Goal: Task Accomplishment & Management: Use online tool/utility

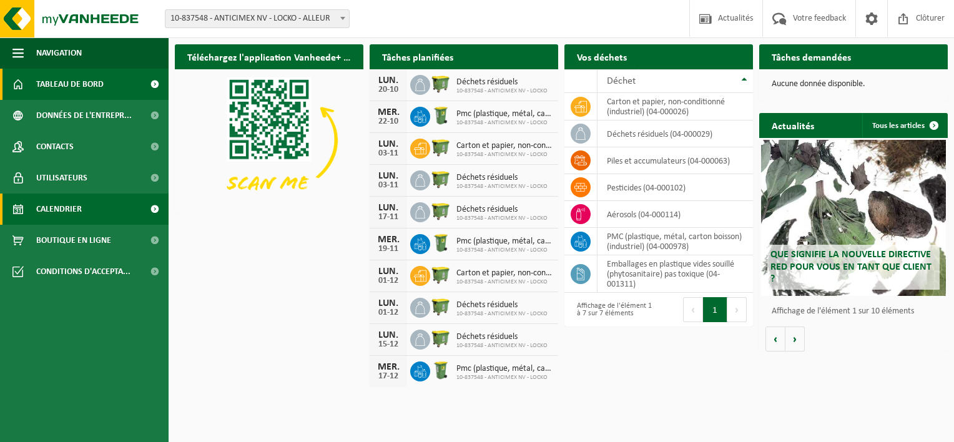
click at [86, 208] on link "Calendrier" at bounding box center [84, 208] width 169 height 31
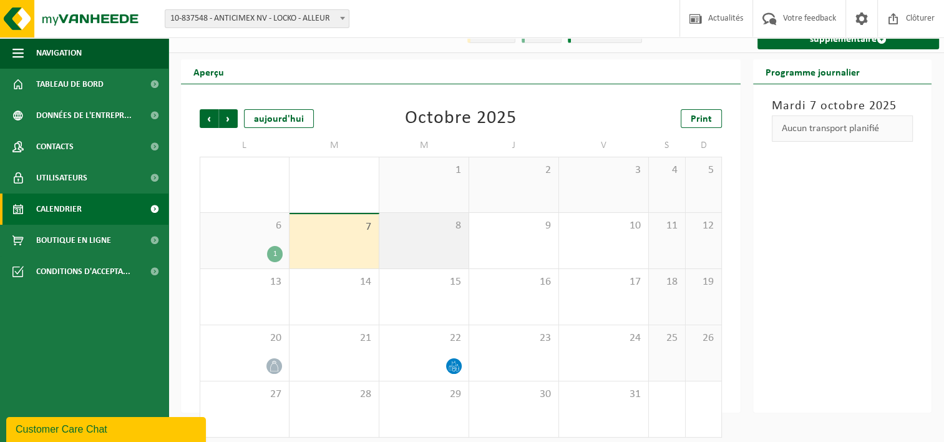
scroll to position [31, 0]
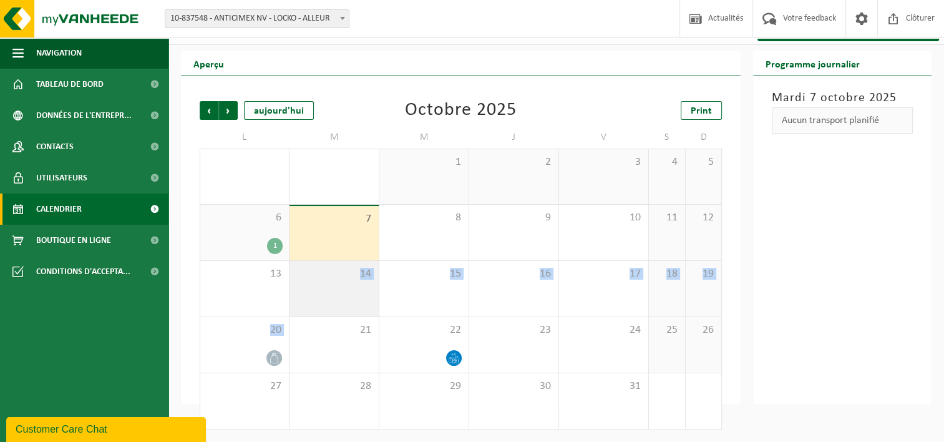
drag, startPoint x: 272, startPoint y: 357, endPoint x: 360, endPoint y: 288, distance: 111.6
click at [360, 288] on tbody "29 30 1 2 3 4 5 6 1 7 8 9 10 11 12 13 14 15 16 17 18 19 20 21 22 23 24 25 26 27…" at bounding box center [461, 289] width 522 height 281
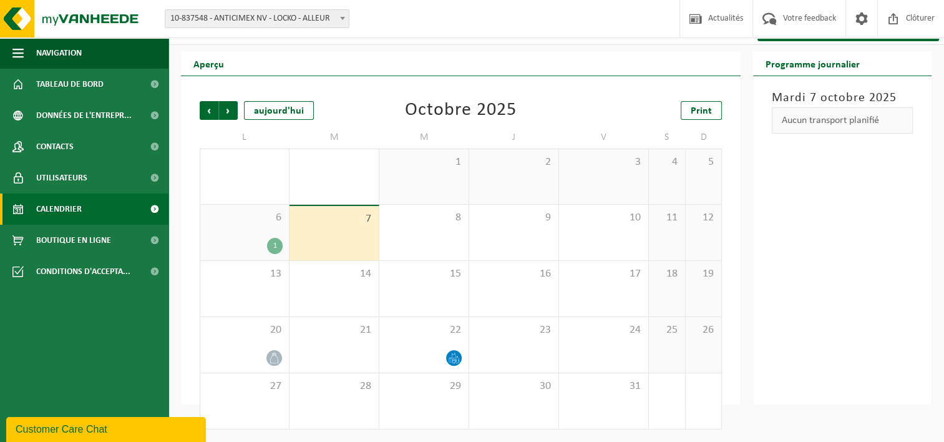
click at [137, 323] on ul "Navigation Actualités Votre feedback Clôturer Tableau de bord Données de l'entr…" at bounding box center [84, 239] width 169 height 404
click at [256, 333] on span "20" at bounding box center [245, 330] width 76 height 14
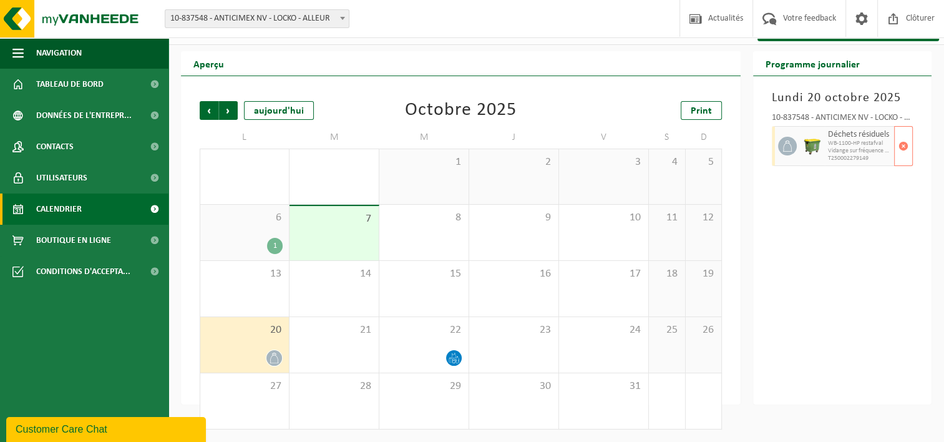
click at [882, 152] on span "Vidange sur fréquence fixe" at bounding box center [859, 150] width 63 height 7
click at [859, 145] on span "WB-1100-HP restafval" at bounding box center [859, 143] width 63 height 7
click at [353, 227] on div "7" at bounding box center [334, 233] width 89 height 54
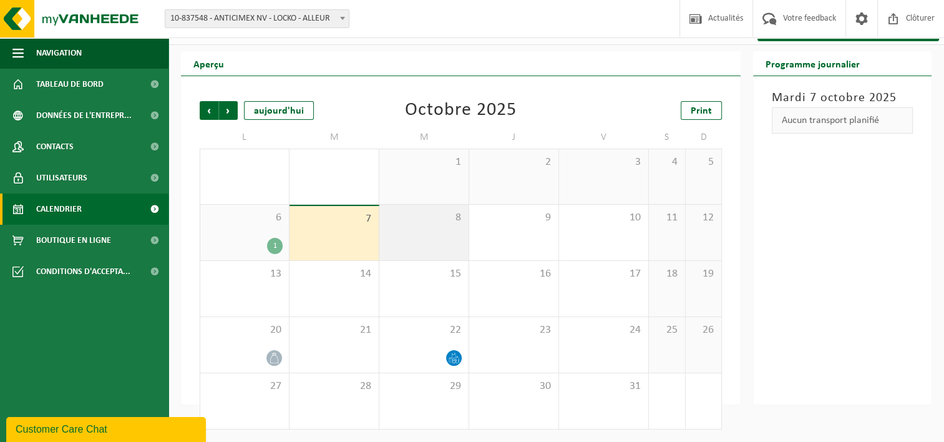
click at [442, 235] on div "8" at bounding box center [423, 233] width 89 height 56
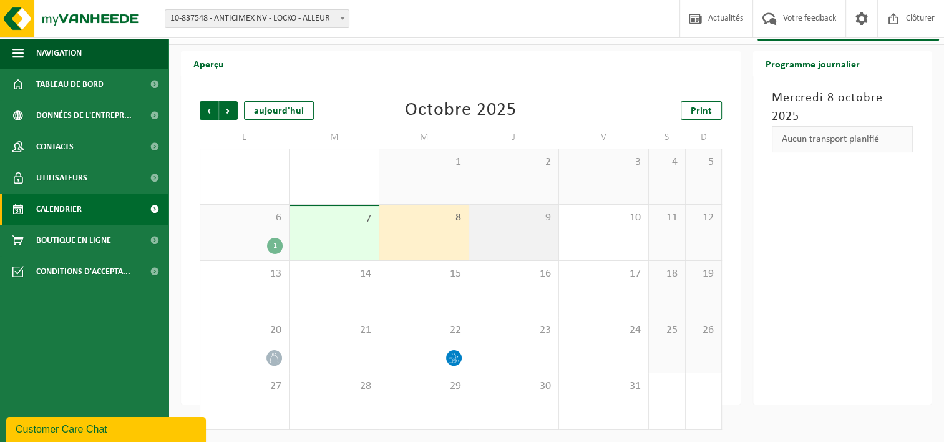
click at [532, 237] on div "9" at bounding box center [513, 233] width 89 height 56
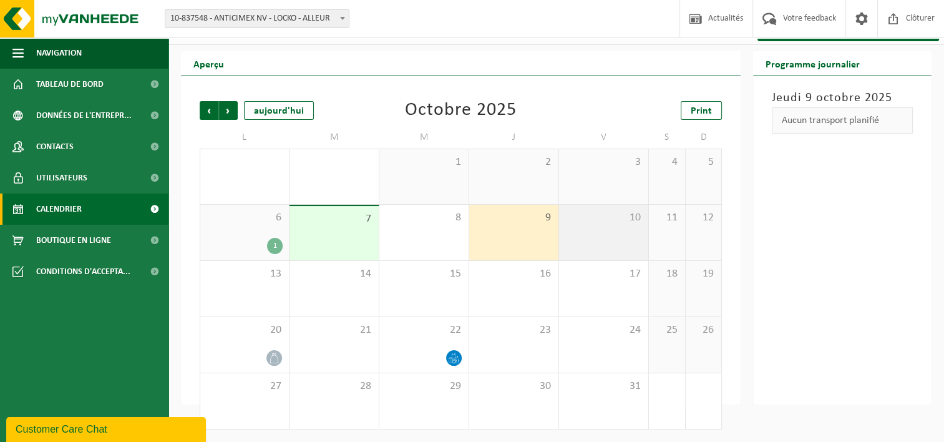
click at [602, 240] on div "10" at bounding box center [603, 233] width 89 height 56
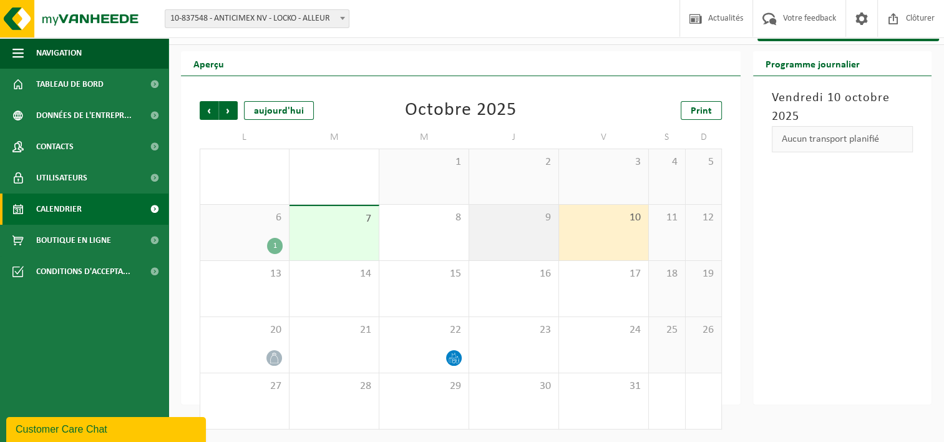
click at [507, 242] on div "9" at bounding box center [513, 233] width 89 height 56
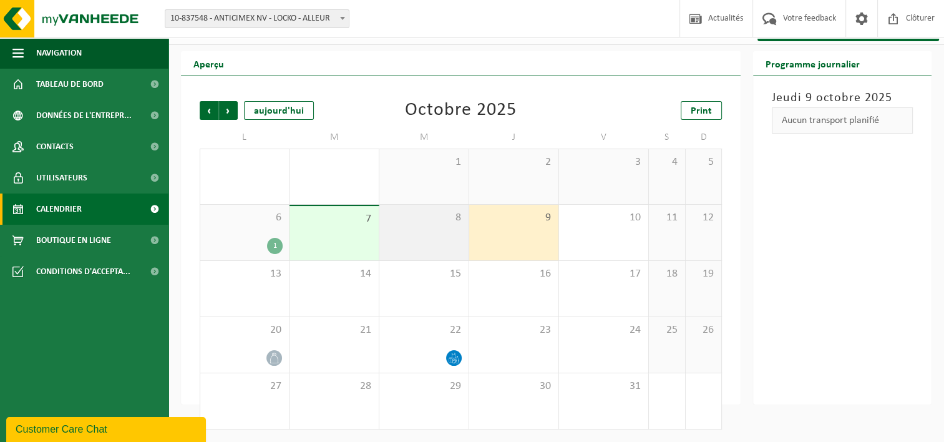
click at [416, 244] on div "8" at bounding box center [423, 233] width 89 height 56
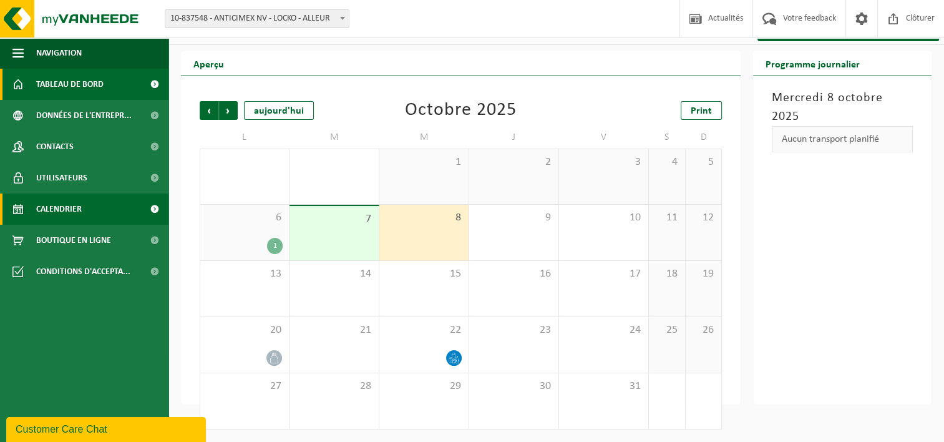
click at [59, 80] on span "Tableau de bord" at bounding box center [69, 84] width 67 height 31
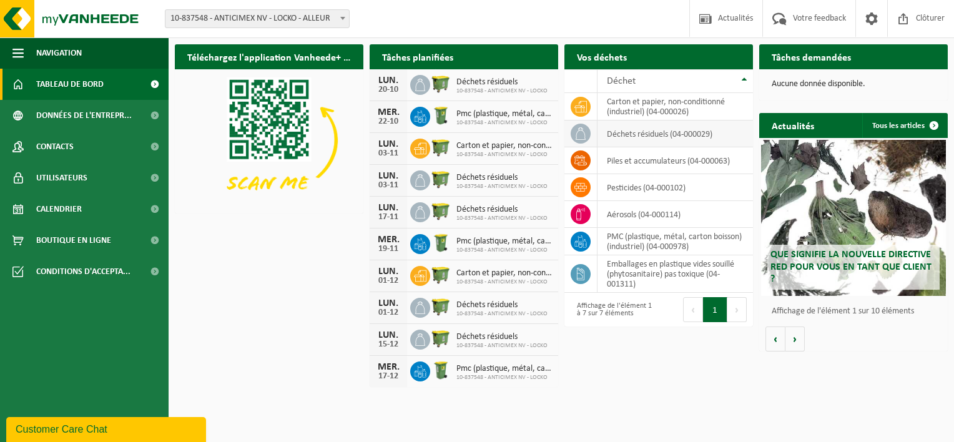
click at [632, 134] on td "déchets résiduels (04-000029)" at bounding box center [674, 133] width 155 height 27
click at [621, 134] on td "déchets résiduels (04-000029)" at bounding box center [674, 133] width 155 height 27
click at [617, 135] on td "déchets résiduels (04-000029)" at bounding box center [674, 133] width 155 height 27
click at [581, 135] on icon at bounding box center [580, 133] width 12 height 12
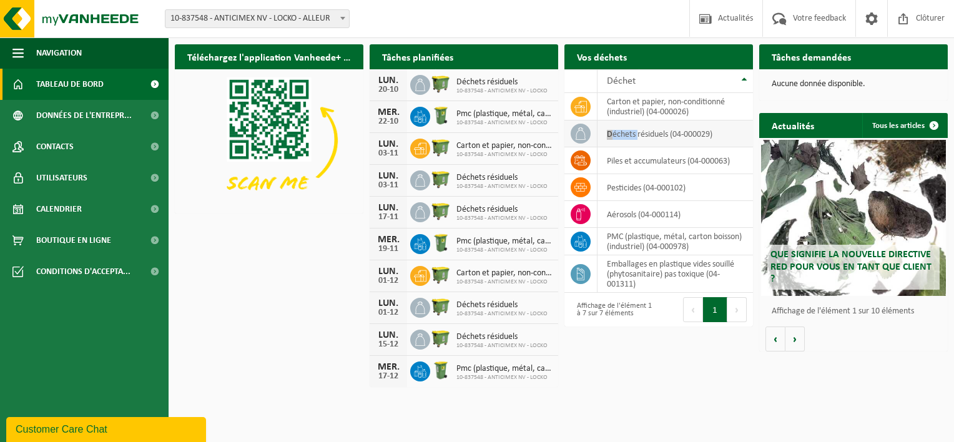
click at [581, 135] on icon at bounding box center [580, 133] width 12 height 12
drag, startPoint x: 581, startPoint y: 135, endPoint x: 691, endPoint y: 130, distance: 110.6
click at [691, 130] on td "déchets résiduels (04-000029)" at bounding box center [674, 133] width 155 height 27
drag, startPoint x: 691, startPoint y: 130, endPoint x: 660, endPoint y: 134, distance: 32.0
click at [660, 134] on td "déchets résiduels (04-000029)" at bounding box center [674, 133] width 155 height 27
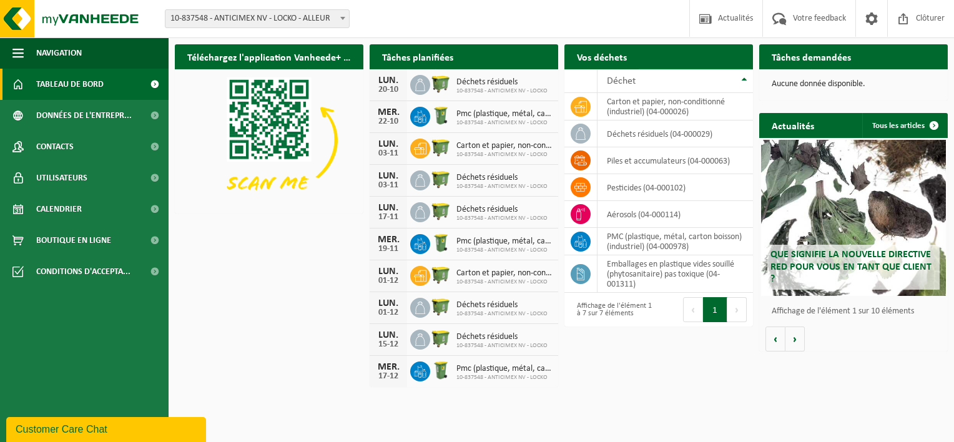
click at [740, 69] on span at bounding box center [738, 81] width 25 height 25
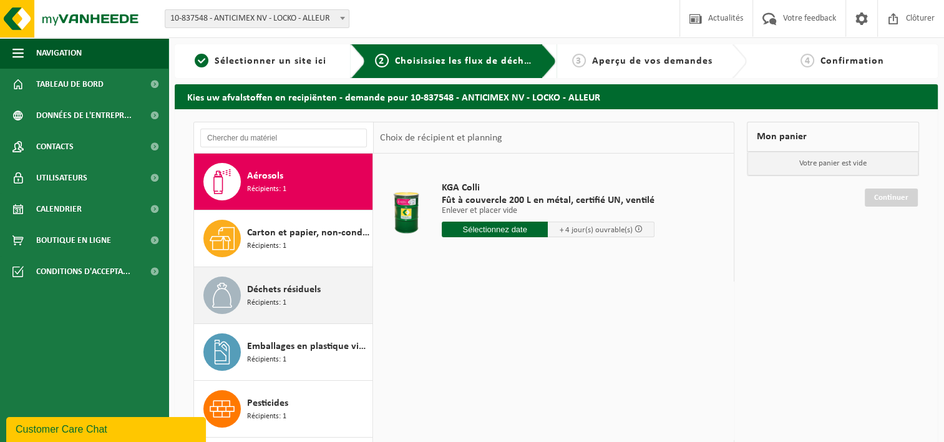
click at [272, 291] on span "Déchets résiduels" at bounding box center [284, 289] width 74 height 15
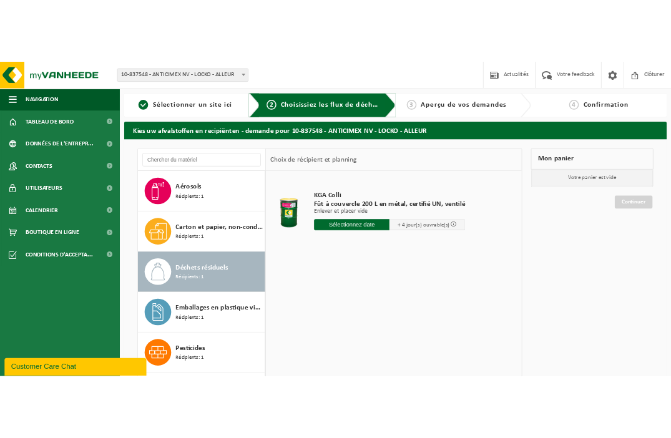
scroll to position [21, 0]
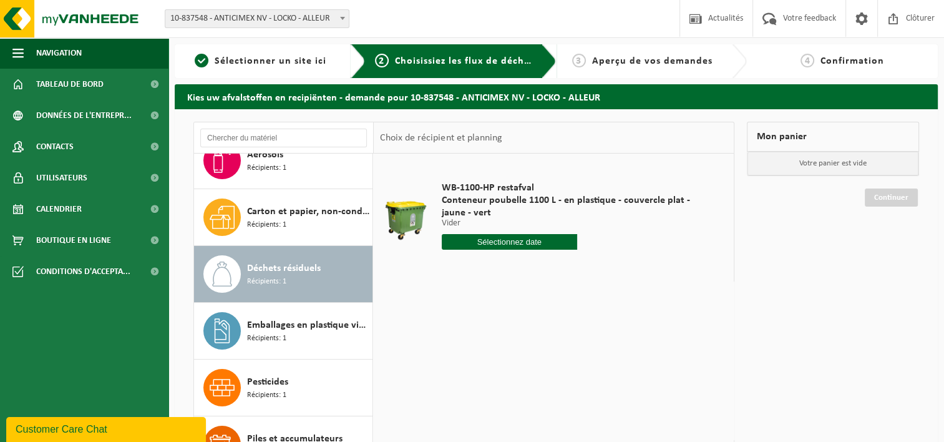
click at [529, 245] on input "text" at bounding box center [509, 242] width 135 height 16
click at [454, 354] on div "13" at bounding box center [453, 353] width 22 height 20
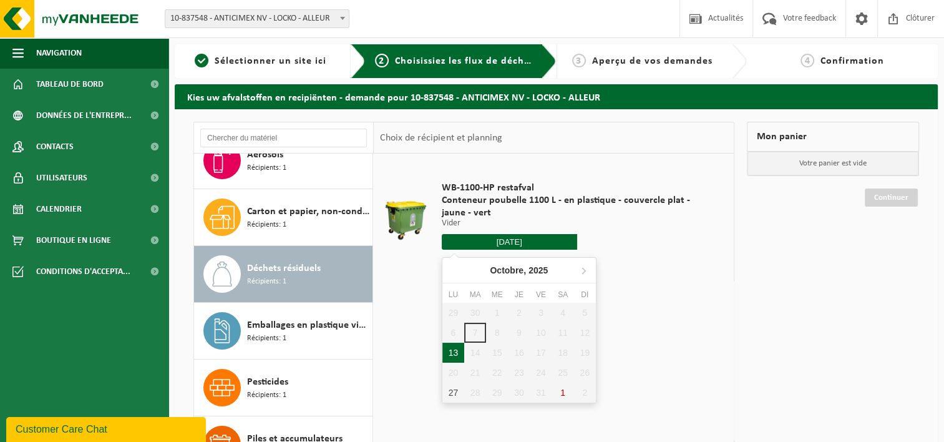
type input "à partir de 2025-10-13"
